Goal: Check status

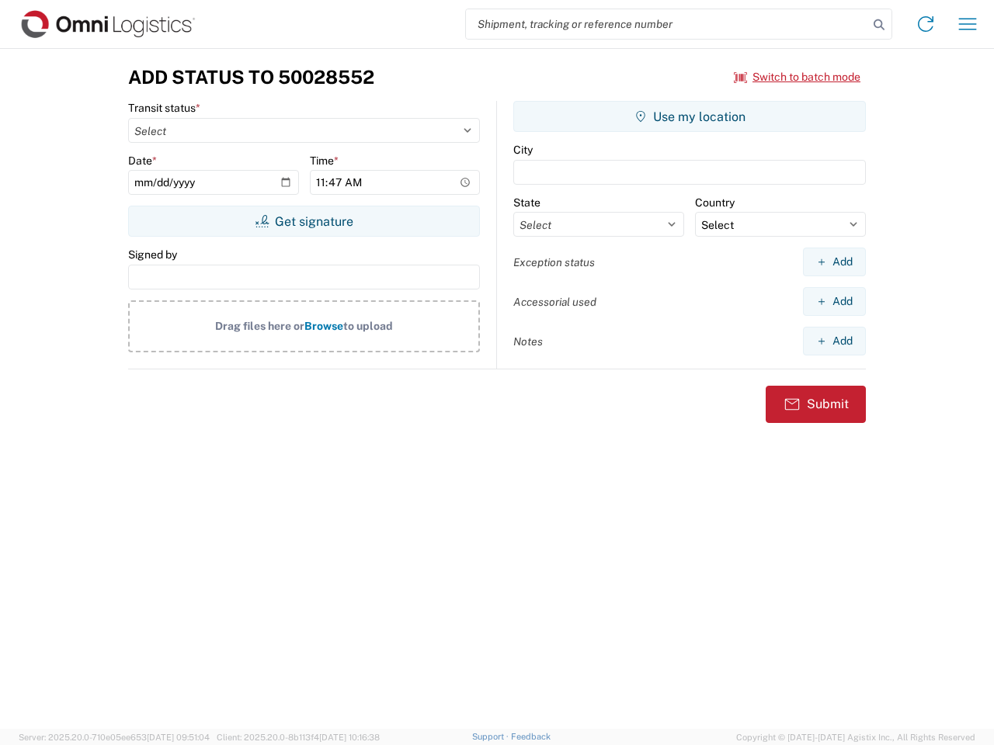
click at [667, 24] on input "search" at bounding box center [667, 24] width 402 height 30
click at [879, 25] on icon at bounding box center [879, 25] width 22 height 22
click at [925, 24] on icon at bounding box center [925, 24] width 25 height 25
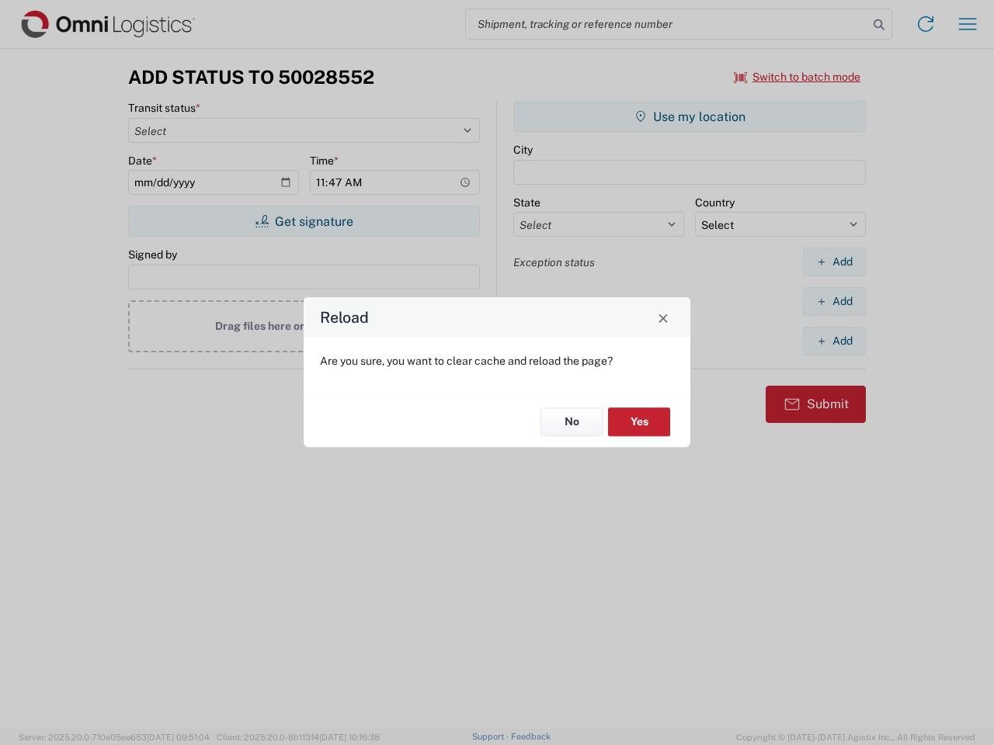
click at [967, 24] on div "Reload Are you sure, you want to clear cache and reload the page? No Yes" at bounding box center [497, 372] width 994 height 745
click at [797, 77] on div "Reload Are you sure, you want to clear cache and reload the page? No Yes" at bounding box center [497, 372] width 994 height 745
click at [304, 221] on div "Reload Are you sure, you want to clear cache and reload the page? No Yes" at bounding box center [497, 372] width 994 height 745
click at [689, 116] on div "Reload Are you sure, you want to clear cache and reload the page? No Yes" at bounding box center [497, 372] width 994 height 745
click at [834, 262] on div "Reload Are you sure, you want to clear cache and reload the page? No Yes" at bounding box center [497, 372] width 994 height 745
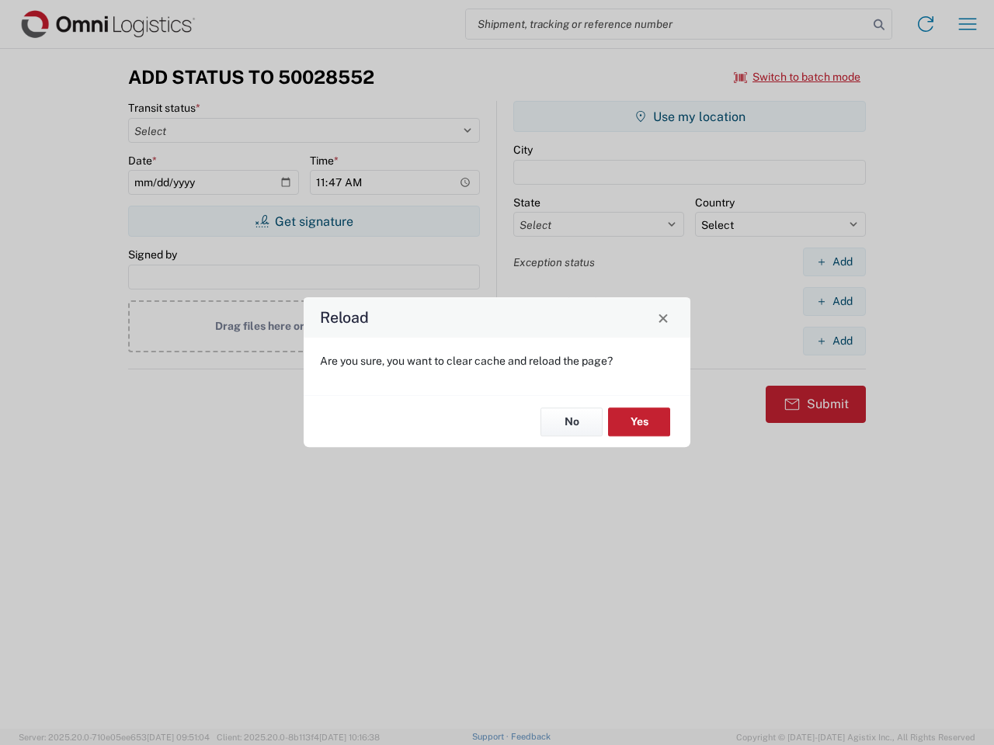
click at [834, 301] on div "Reload Are you sure, you want to clear cache and reload the page? No Yes" at bounding box center [497, 372] width 994 height 745
click at [834, 341] on div "Reload Are you sure, you want to clear cache and reload the page? No Yes" at bounding box center [497, 372] width 994 height 745
